Goal: Information Seeking & Learning: Understand process/instructions

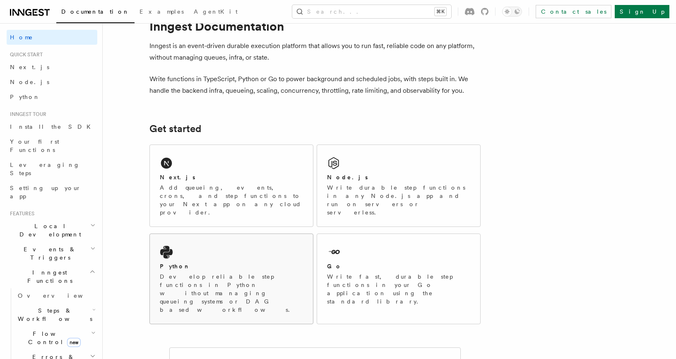
scroll to position [39, 0]
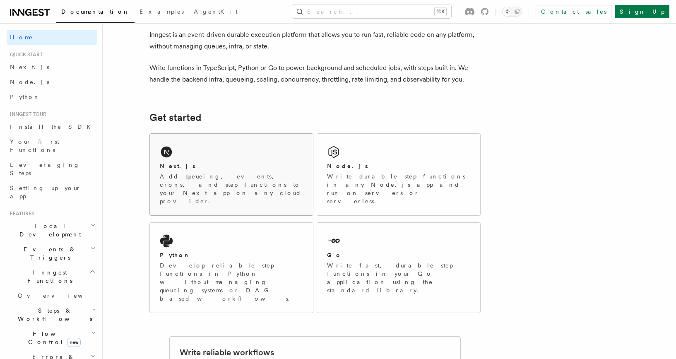
click at [232, 166] on div "Next.js" at bounding box center [231, 166] width 143 height 9
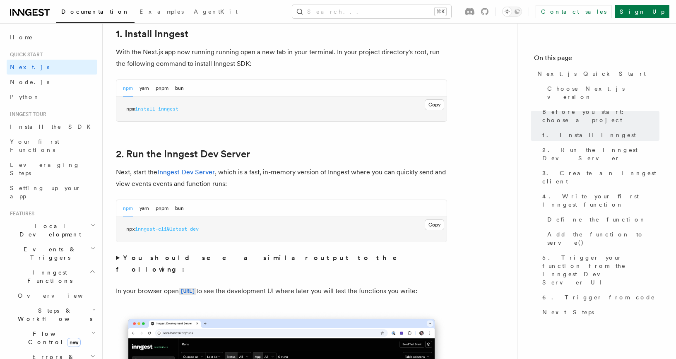
scroll to position [458, 0]
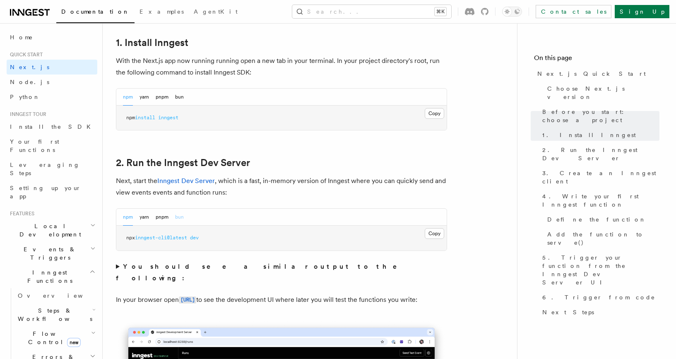
click at [182, 215] on button "bun" at bounding box center [179, 217] width 9 height 17
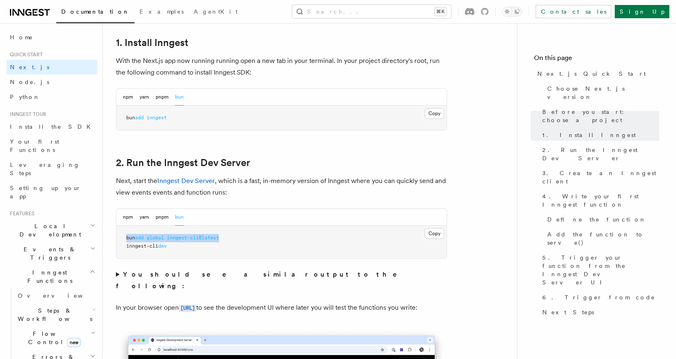
drag, startPoint x: 238, startPoint y: 237, endPoint x: 121, endPoint y: 237, distance: 117.2
click at [121, 237] on pre "bun add global inngest-cli@latest inngest-cli dev" at bounding box center [281, 242] width 331 height 33
copy span "bun add global inngest-cli@latest"
drag, startPoint x: 190, startPoint y: 246, endPoint x: 116, endPoint y: 246, distance: 74.6
click at [116, 246] on div "npm yarn pnpm bun Copy Copied bun add global inngest-cli@latest inngest-cli dev" at bounding box center [281, 233] width 331 height 51
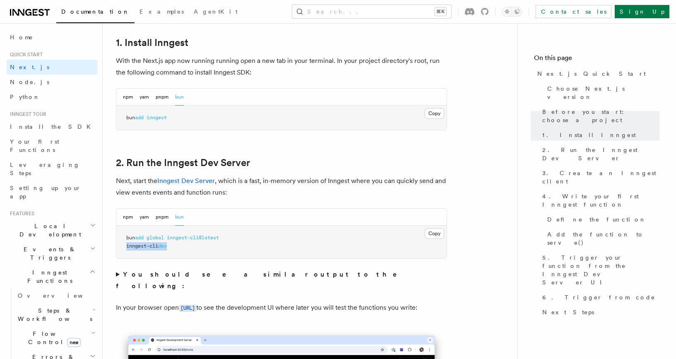
copy span "inngest-cli dev"
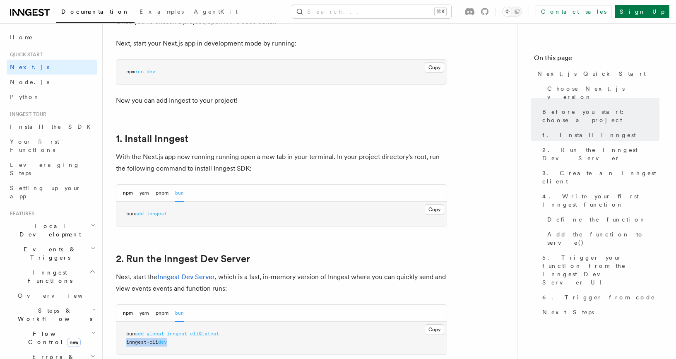
scroll to position [359, 0]
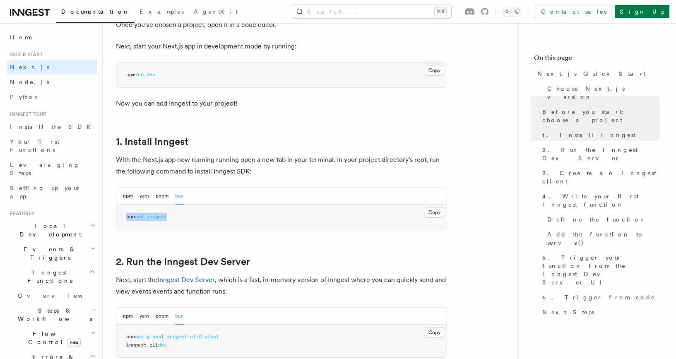
drag, startPoint x: 193, startPoint y: 216, endPoint x: 112, endPoint y: 215, distance: 80.8
copy span "bun add inngest"
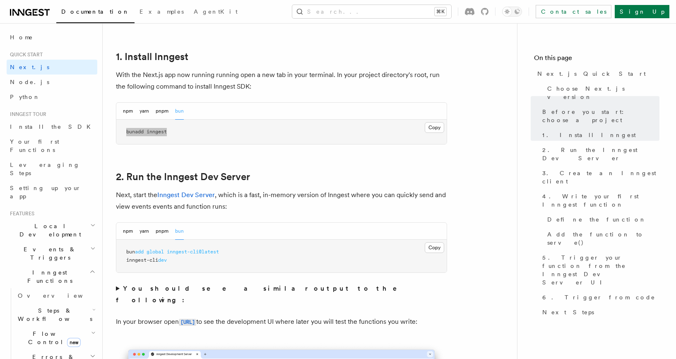
scroll to position [452, 0]
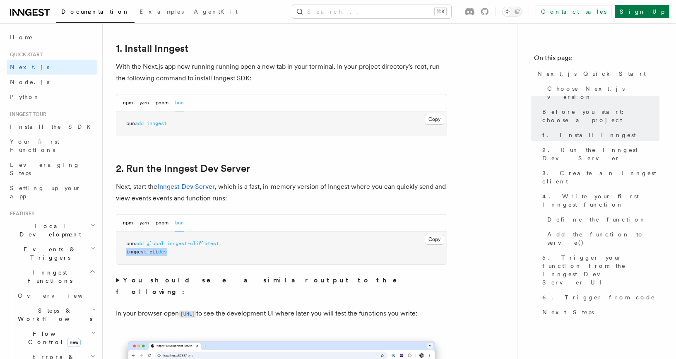
drag, startPoint x: 199, startPoint y: 248, endPoint x: 119, endPoint y: 248, distance: 79.9
click at [119, 248] on pre "bun add global inngest-cli@latest inngest-cli dev" at bounding box center [281, 248] width 331 height 33
copy span "inngest-cli dev"
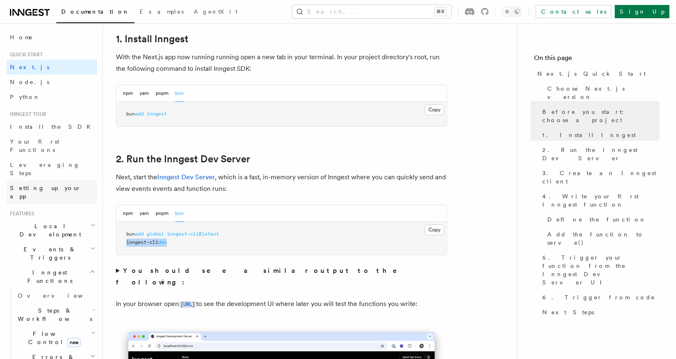
scroll to position [517, 0]
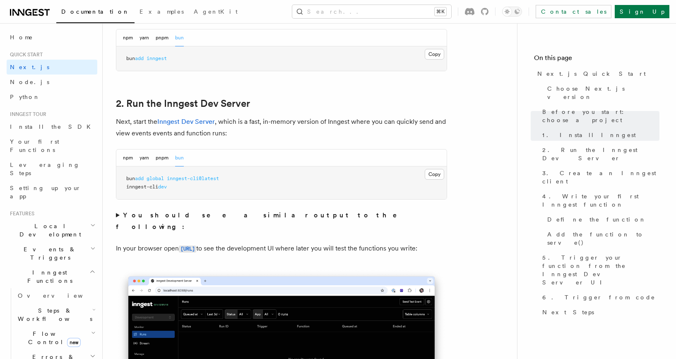
click at [223, 174] on pre "bun add global inngest-cli@latest inngest-cli dev" at bounding box center [281, 183] width 331 height 33
drag, startPoint x: 235, startPoint y: 177, endPoint x: 123, endPoint y: 178, distance: 111.4
click at [123, 178] on pre "bun add global inngest-cli@latest inngest-cli dev" at bounding box center [281, 183] width 331 height 33
copy span "bun add global inngest-cli@latest"
drag, startPoint x: 190, startPoint y: 189, endPoint x: 122, endPoint y: 189, distance: 67.5
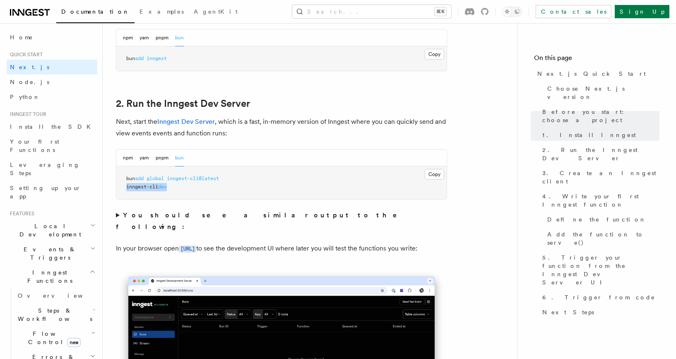
click at [122, 189] on pre "bun add global inngest-cli@latest inngest-cli dev" at bounding box center [281, 183] width 331 height 33
copy span "inngest-cli dev"
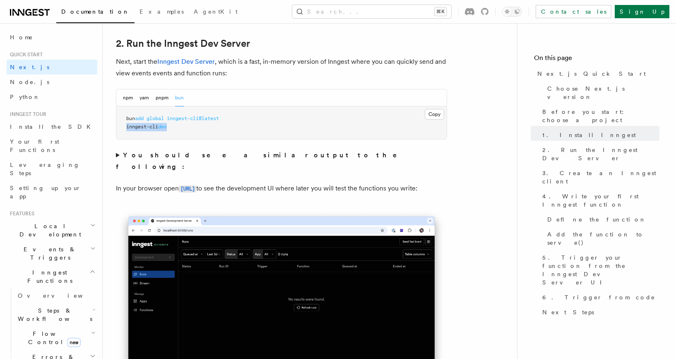
scroll to position [568, 0]
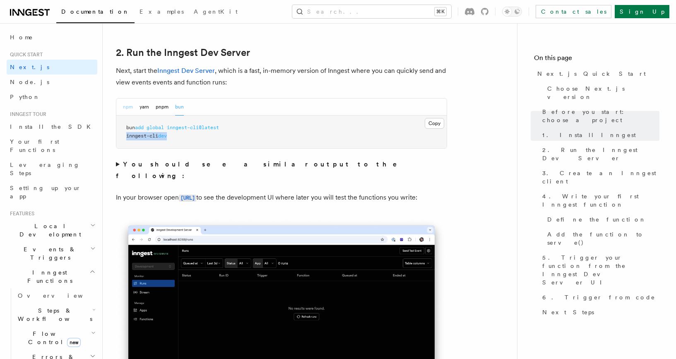
click at [128, 109] on button "npm" at bounding box center [128, 107] width 10 height 17
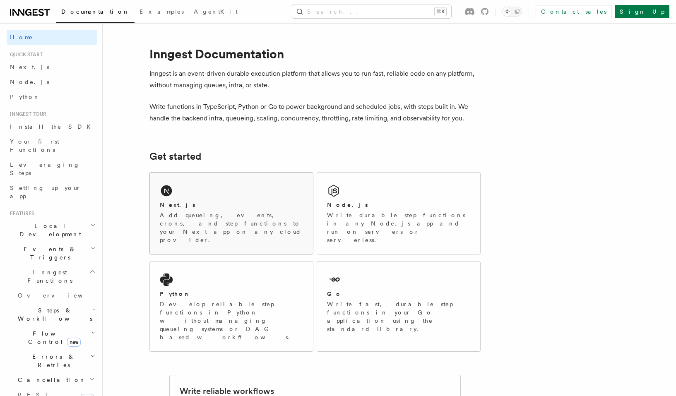
click at [179, 191] on div "Next.js Add queueing, events, crons, and step functions to your Next app on any…" at bounding box center [231, 214] width 163 height 82
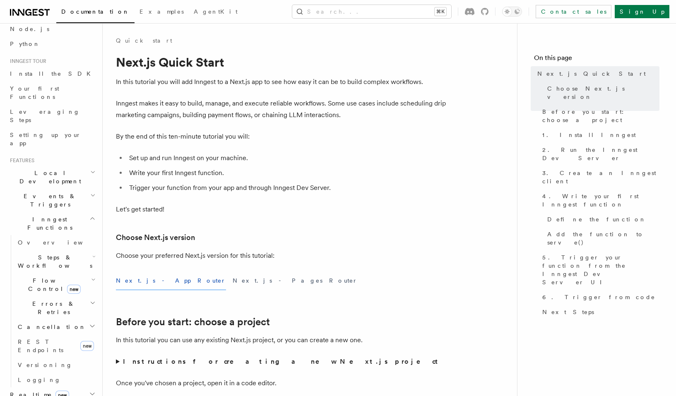
scroll to position [75, 0]
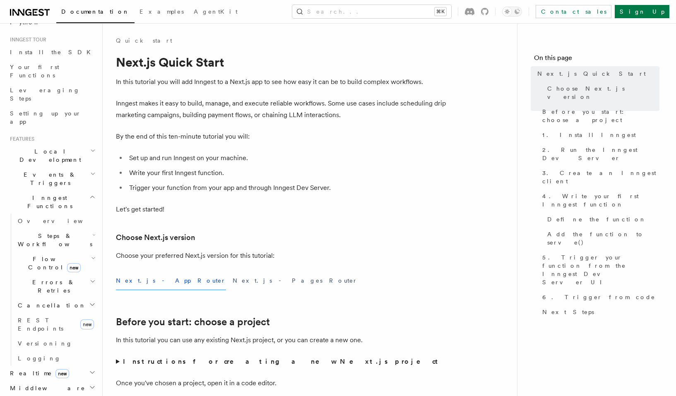
click at [35, 255] on span "Flow Control new" at bounding box center [52, 263] width 77 height 17
click at [35, 252] on h2 "Flow Control new" at bounding box center [55, 263] width 83 height 23
click at [30, 369] on span "Realtime new" at bounding box center [38, 373] width 63 height 8
click at [30, 167] on h2 "Events & Triggers" at bounding box center [52, 178] width 91 height 23
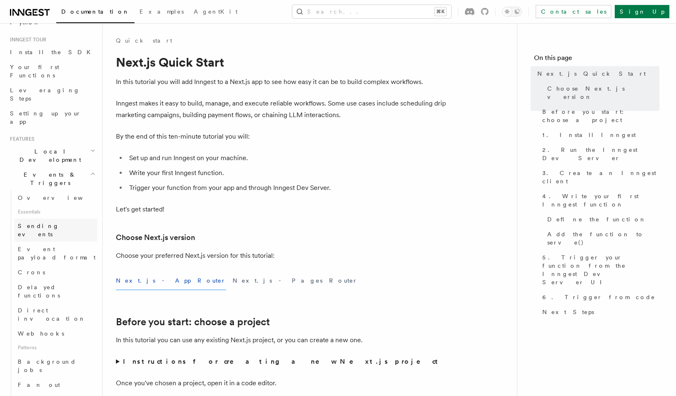
click at [32, 223] on span "Sending events" at bounding box center [38, 230] width 41 height 15
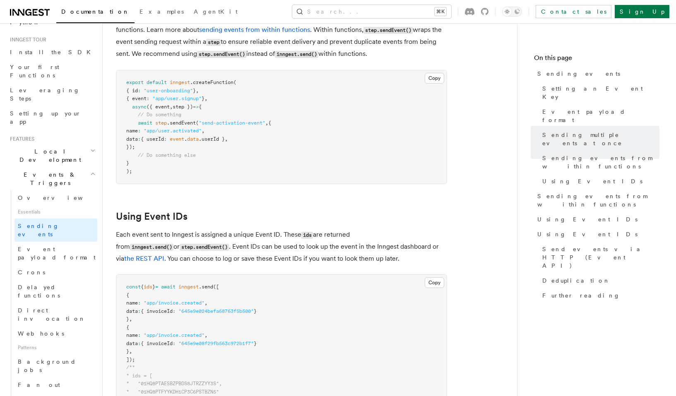
scroll to position [1335, 0]
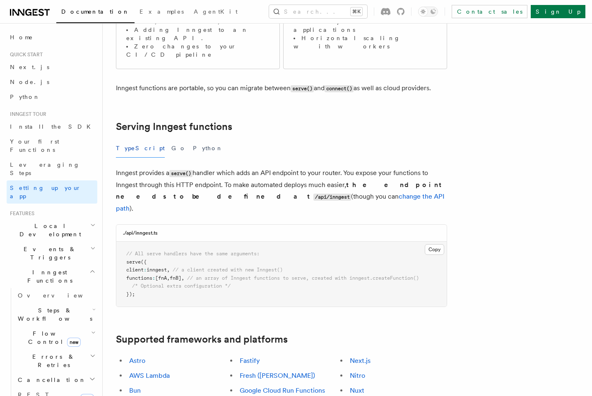
scroll to position [265, 0]
